Goal: Check status: Check status

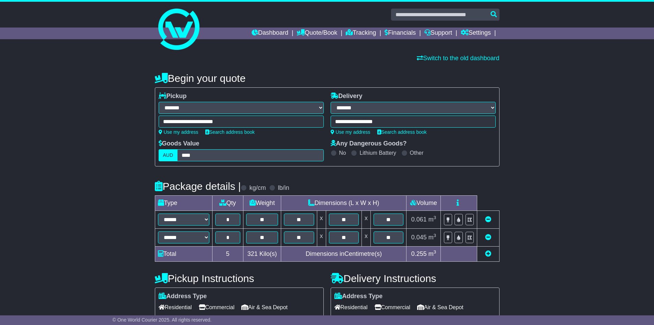
select select "**"
select select "*****"
click at [266, 30] on link "Dashboard" at bounding box center [270, 33] width 37 height 12
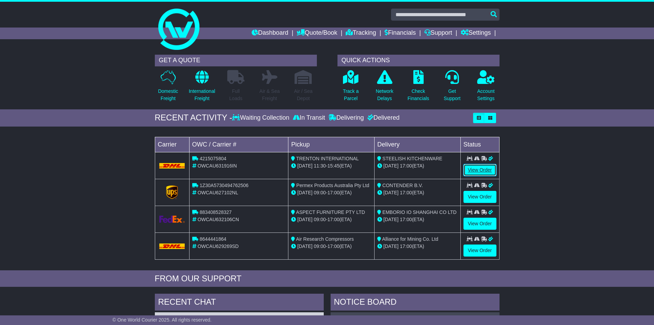
click at [485, 170] on link "View Order" at bounding box center [480, 170] width 33 height 12
